Goal: Information Seeking & Learning: Understand process/instructions

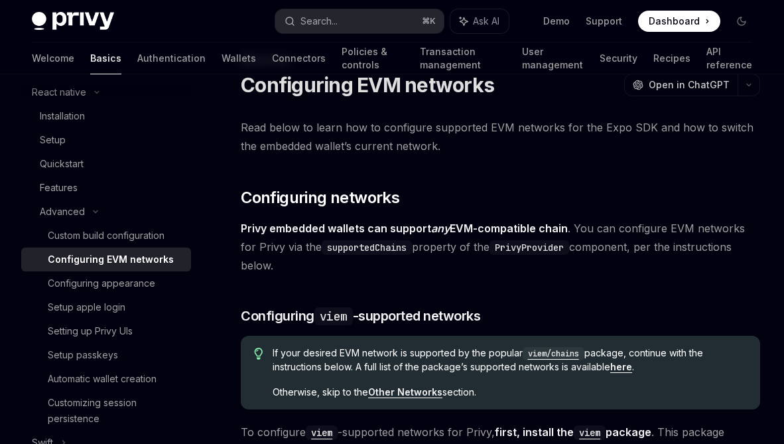
scroll to position [52, 0]
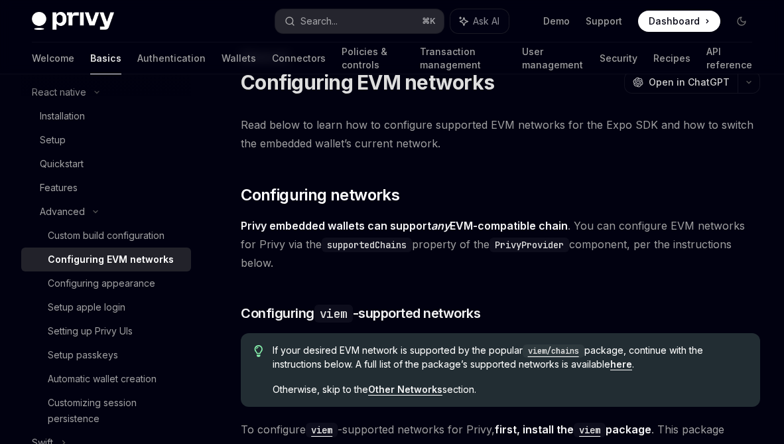
click at [442, 248] on span "Privy embedded wallets can support any EVM-compatible chain . You can configure…" at bounding box center [500, 244] width 519 height 56
drag, startPoint x: 579, startPoint y: 228, endPoint x: 738, endPoint y: 224, distance: 158.6
click at [728, 224] on span "Privy embedded wallets can support any EVM-compatible chain . You can configure…" at bounding box center [500, 244] width 519 height 56
click at [738, 224] on span "Privy embedded wallets can support any EVM-compatible chain . You can configure…" at bounding box center [500, 244] width 519 height 56
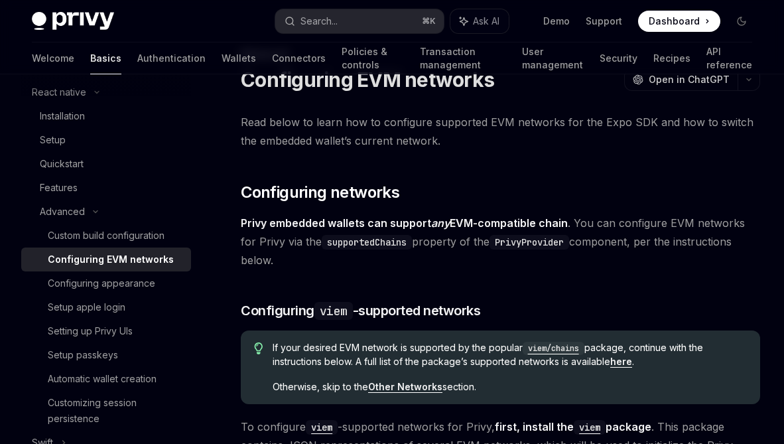
click at [744, 267] on span "Privy embedded wallets can support any EVM-compatible chain . You can configure…" at bounding box center [500, 242] width 519 height 56
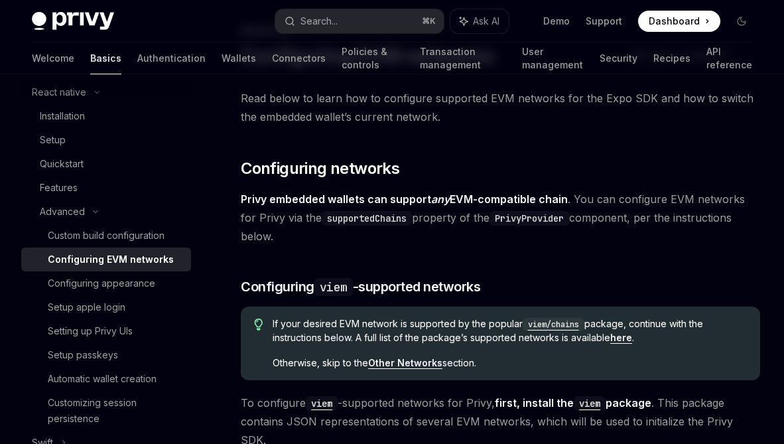
scroll to position [93, 0]
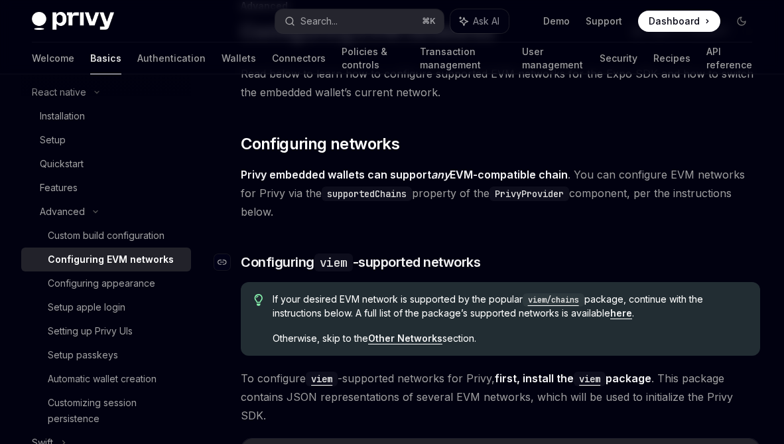
scroll to position [104, 0]
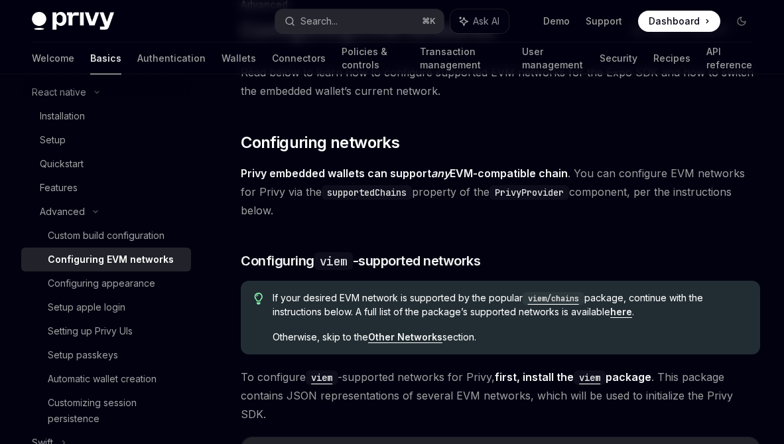
click at [237, 151] on link "​" at bounding box center [227, 142] width 27 height 21
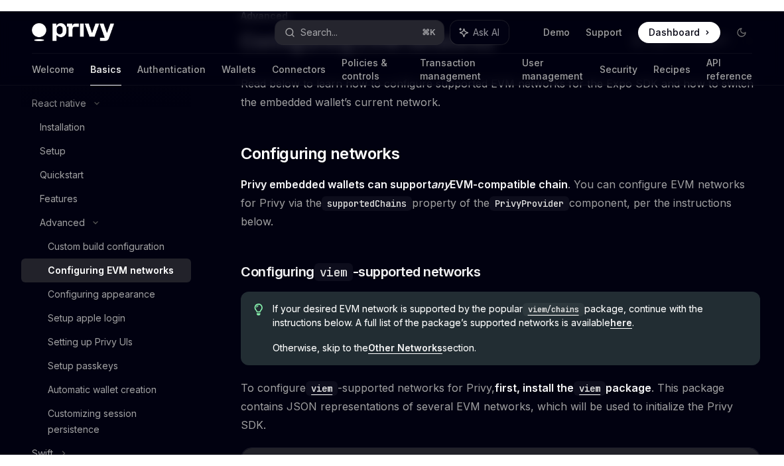
scroll to position [135, 0]
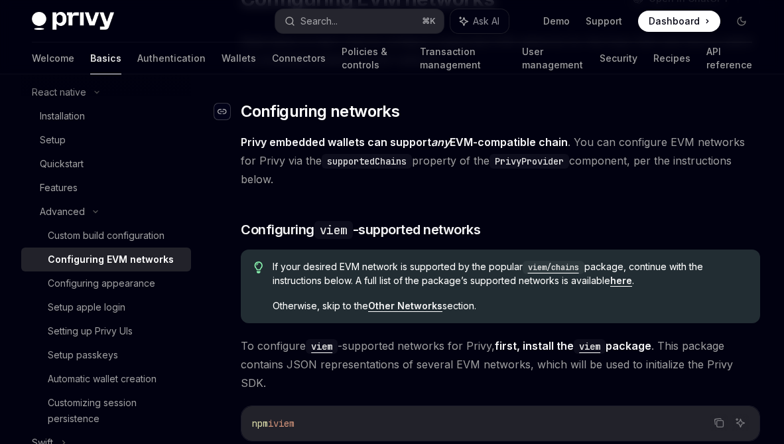
click at [225, 109] on icon "Navigate to header" at bounding box center [222, 111] width 9 height 8
type textarea "*"
